Goal: Task Accomplishment & Management: Complete application form

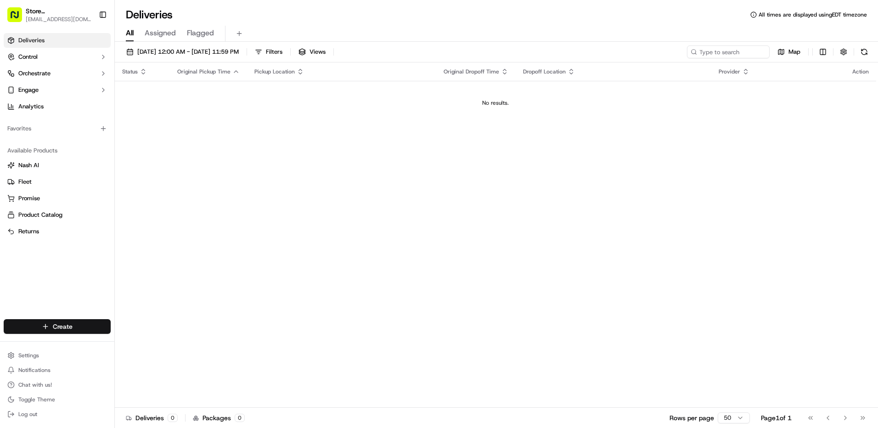
click at [53, 329] on html "Store [STREET_ADDRESS] ([GEOGRAPHIC_DATA]) (Just Salad) [EMAIL_ADDRESS][DOMAIN_…" at bounding box center [439, 214] width 878 height 428
click at [148, 346] on link "Delivery" at bounding box center [166, 343] width 102 height 17
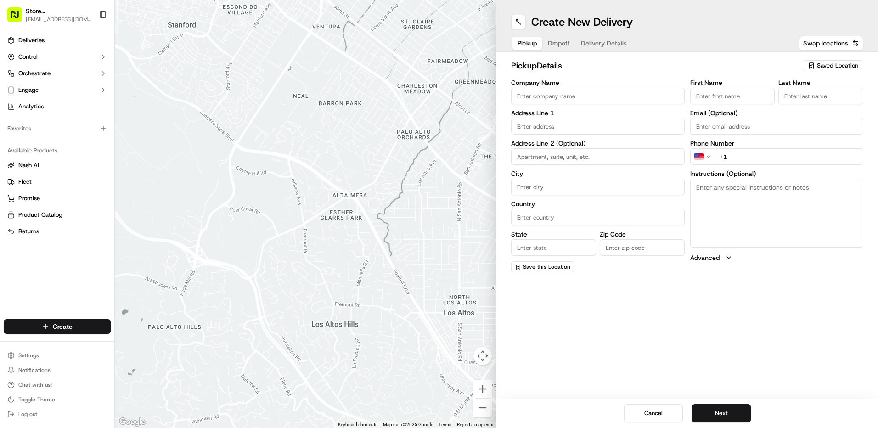
click at [846, 64] on span "Saved Location" at bounding box center [837, 66] width 41 height 8
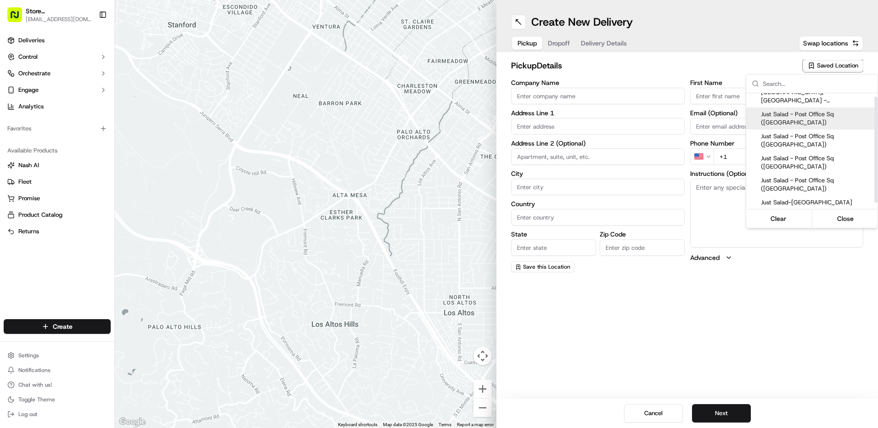
scroll to position [9, 0]
drag, startPoint x: 875, startPoint y: 123, endPoint x: 874, endPoint y: 152, distance: 28.9
click at [874, 152] on div "Suggestions" at bounding box center [875, 155] width 3 height 106
click at [806, 203] on span "Just Salad-[GEOGRAPHIC_DATA]" at bounding box center [817, 201] width 113 height 8
type input "Just Salad-[GEOGRAPHIC_DATA]"
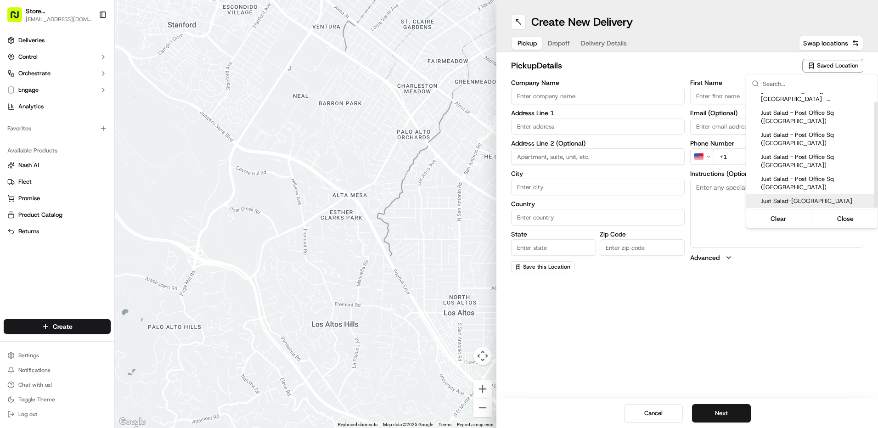
type input "[STREET_ADDRESS]"
type input "[GEOGRAPHIC_DATA]"
type input "US"
type input "MA"
type input "02210"
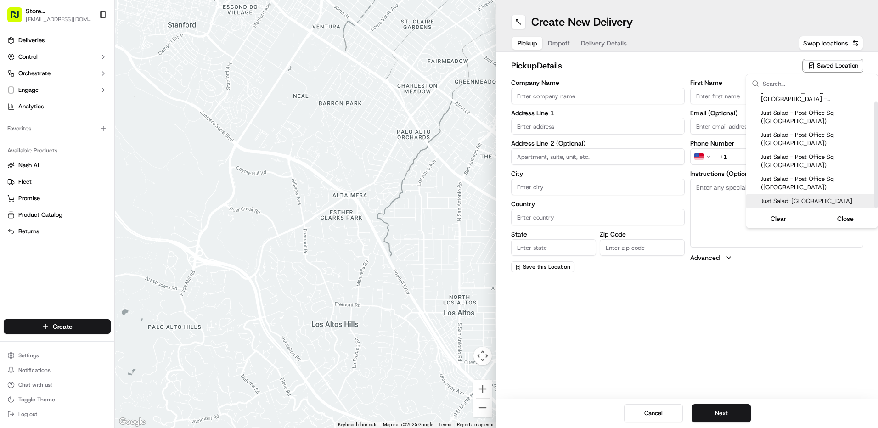
type input "Blad"
type input "R"
type input "[PHONE_NUMBER]"
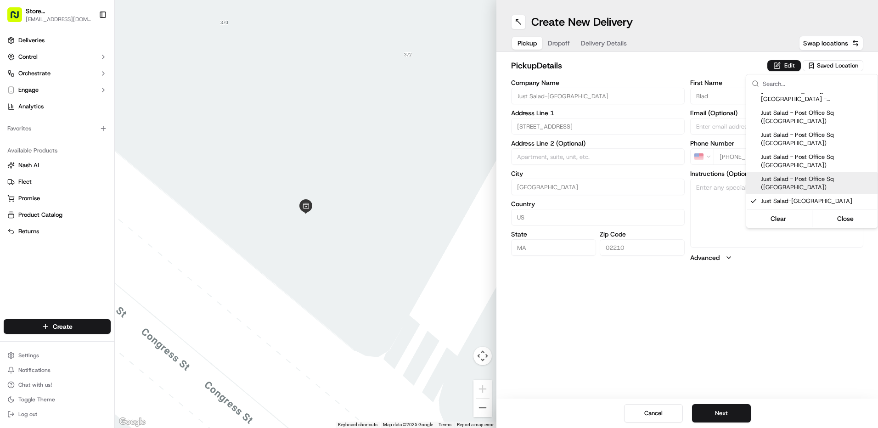
click at [765, 307] on html "Store [STREET_ADDRESS] ([GEOGRAPHIC_DATA]) (Just Salad) [EMAIL_ADDRESS][DOMAIN_…" at bounding box center [439, 214] width 878 height 428
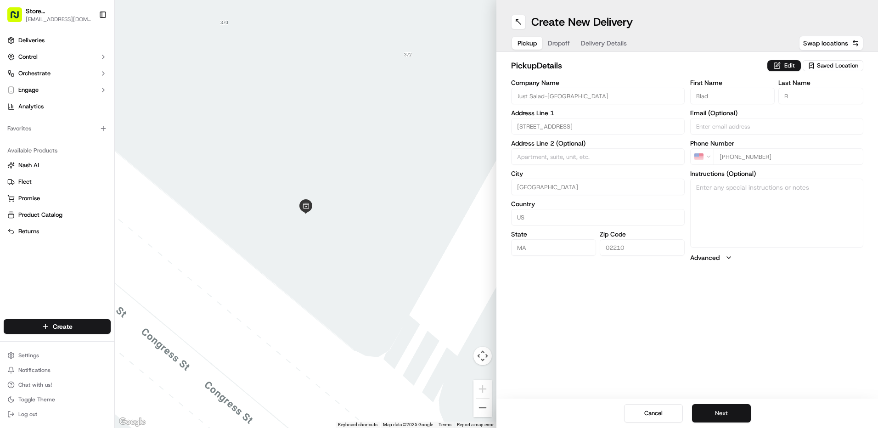
click at [731, 407] on button "Next" at bounding box center [721, 413] width 59 height 18
click at [831, 65] on span "Saved Location" at bounding box center [837, 66] width 41 height 8
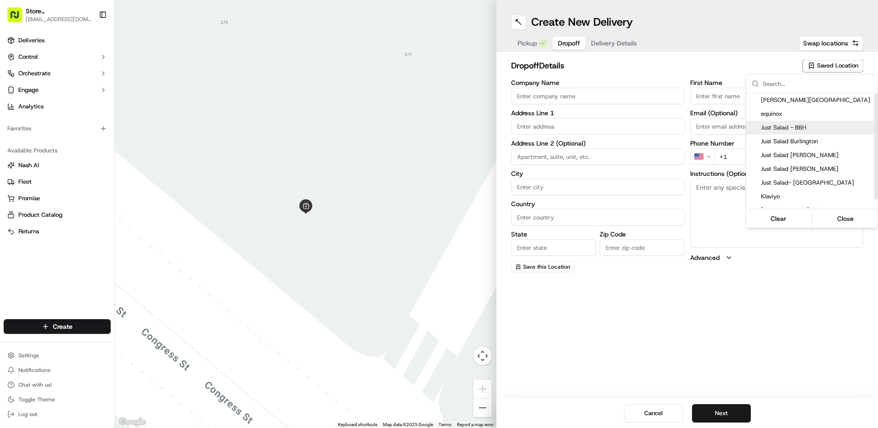
click at [803, 125] on span "Just Salad - BBH" at bounding box center [817, 128] width 113 height 8
type input "Just Salad - BBH"
type input "[STREET_ADDRESS]"
type input "[GEOGRAPHIC_DATA]"
type input "US"
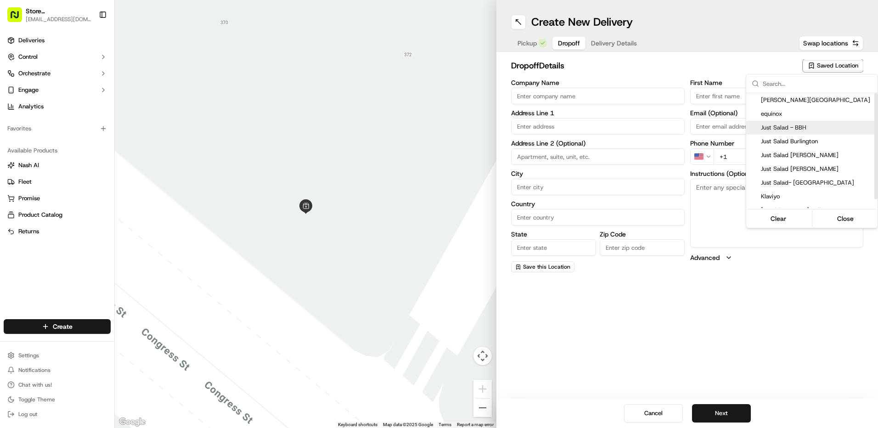
type input "MA"
type input "02110"
type input "Abygaelle"
type input "B"
type input "[PHONE_NUMBER]"
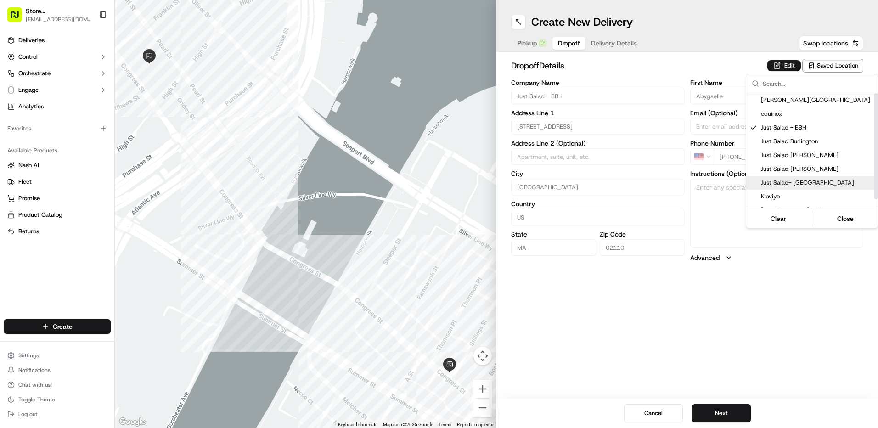
click at [776, 293] on html "Store [STREET_ADDRESS] ([GEOGRAPHIC_DATA]) (Just Salad) [EMAIL_ADDRESS][DOMAIN_…" at bounding box center [439, 214] width 878 height 428
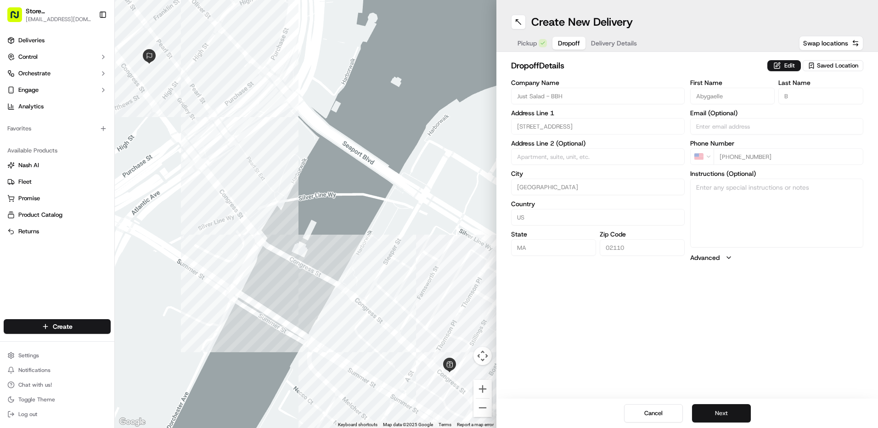
click at [724, 409] on button "Next" at bounding box center [721, 413] width 59 height 18
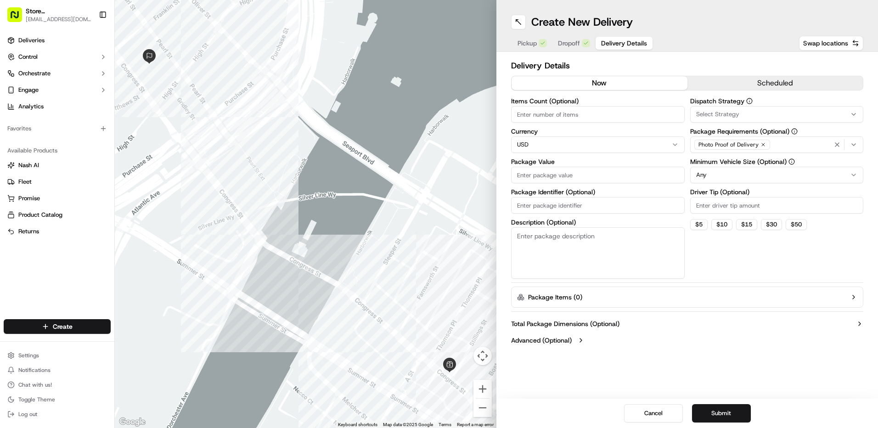
click at [547, 178] on input "Package Value" at bounding box center [598, 175] width 174 height 17
type input "30"
click at [674, 326] on button "Total Package Dimensions (Optional)" at bounding box center [687, 323] width 352 height 9
click at [853, 141] on icon "button" at bounding box center [853, 144] width 7 height 7
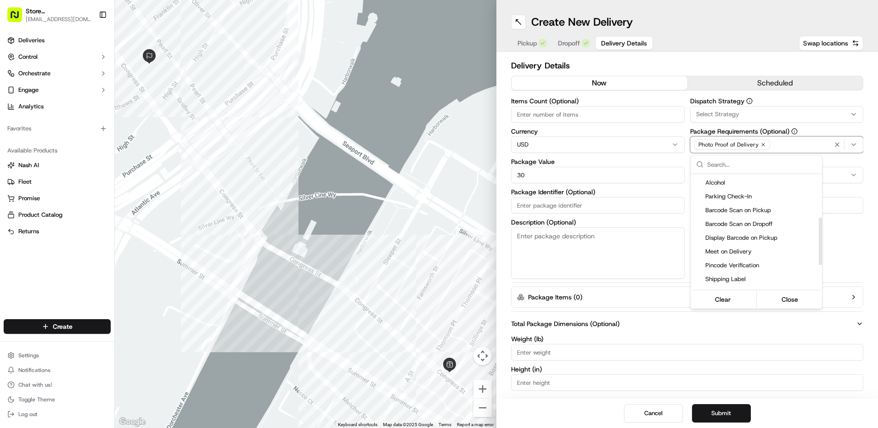
scroll to position [105, 0]
drag, startPoint x: 820, startPoint y: 200, endPoint x: 812, endPoint y: 243, distance: 44.2
click at [819, 243] on div "Suggestions" at bounding box center [820, 242] width 3 height 48
click at [755, 254] on span "Pincode Verification" at bounding box center [761, 255] width 113 height 8
click at [851, 255] on html "Store [STREET_ADDRESS] ([GEOGRAPHIC_DATA]) (Just Salad) [EMAIL_ADDRESS][DOMAIN_…" at bounding box center [439, 214] width 878 height 428
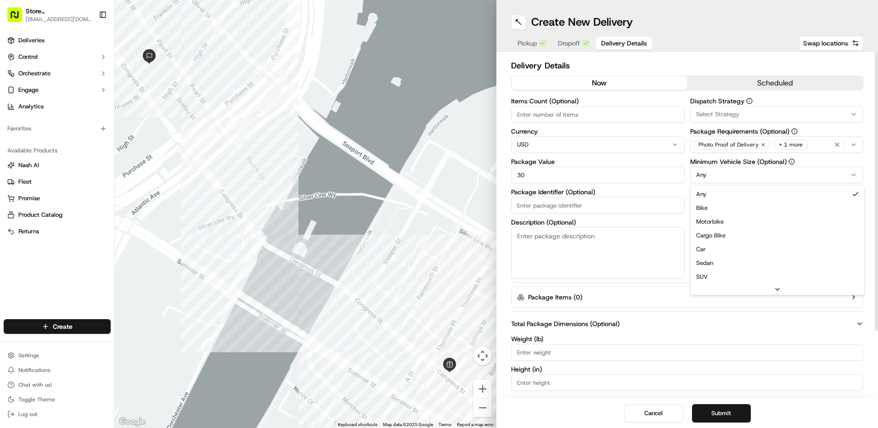
click at [858, 172] on html "Store [STREET_ADDRESS] ([GEOGRAPHIC_DATA]) (Just Salad) [EMAIL_ADDRESS][DOMAIN_…" at bounding box center [439, 214] width 878 height 428
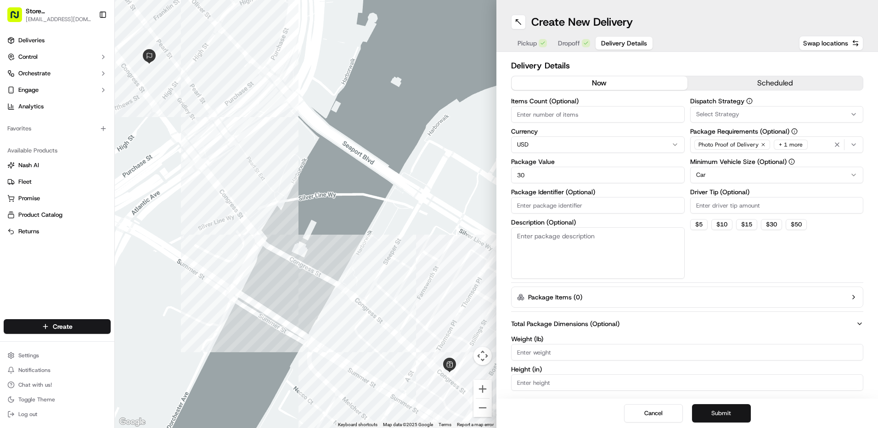
click at [723, 410] on button "Submit" at bounding box center [721, 413] width 59 height 18
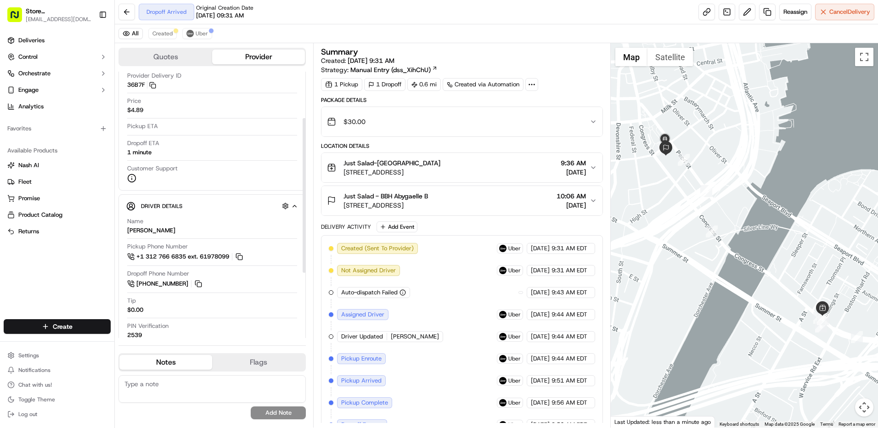
scroll to position [83, 0]
drag, startPoint x: 303, startPoint y: 158, endPoint x: 303, endPoint y: 207, distance: 48.2
click at [303, 207] on div at bounding box center [304, 195] width 3 height 155
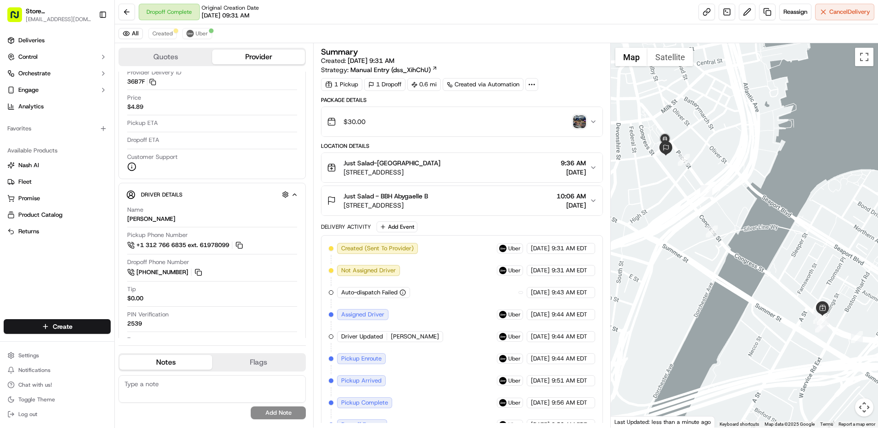
click at [580, 122] on img "button" at bounding box center [579, 121] width 13 height 13
